Goal: Transaction & Acquisition: Purchase product/service

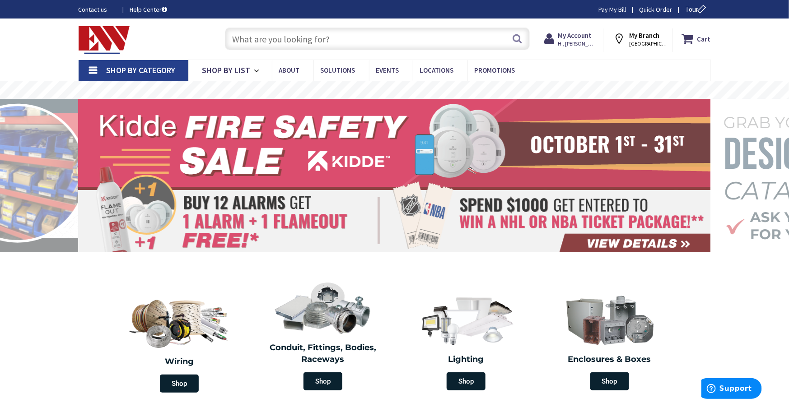
click at [410, 42] on input "text" at bounding box center [377, 39] width 305 height 23
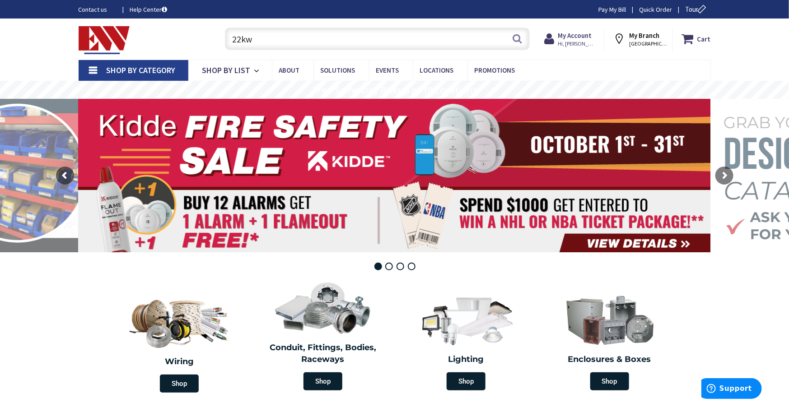
type input "22kw"
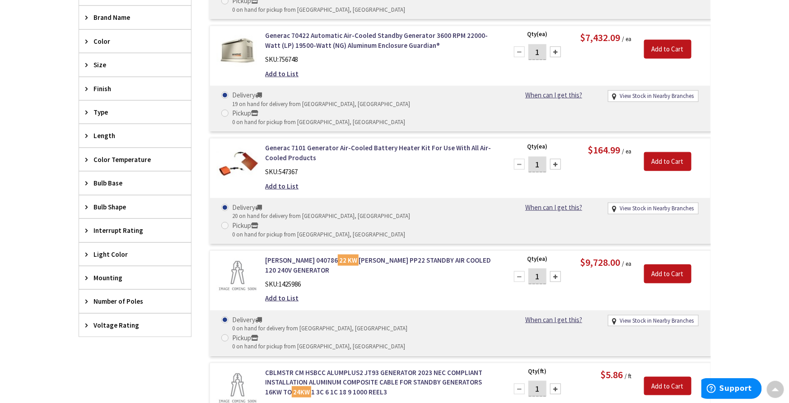
scroll to position [200, 0]
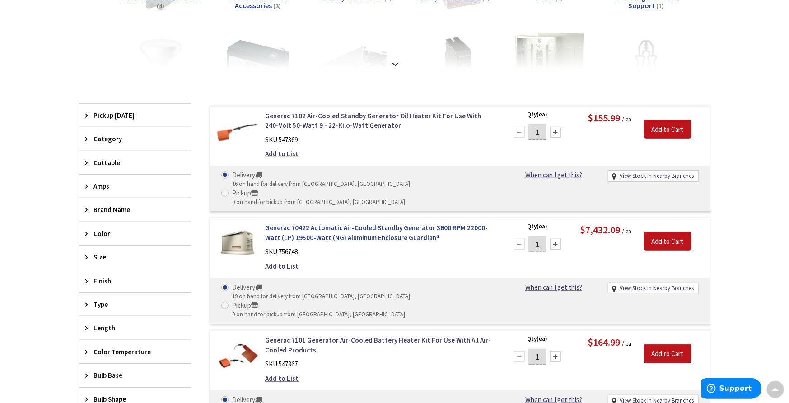
drag, startPoint x: 332, startPoint y: 201, endPoint x: 329, endPoint y: 210, distance: 8.9
click at [332, 218] on div "Generac 70422 Automatic Air-Cooled Standby Generator 3600 RPM 22000-Watt (LP) 1…" at bounding box center [459, 271] width 501 height 106
click at [329, 223] on link "Generac 70422 Automatic Air-Cooled Standby Generator 3600 RPM 22000-Watt (LP) 1…" at bounding box center [380, 232] width 230 height 19
